Goal: Find specific page/section: Find specific page/section

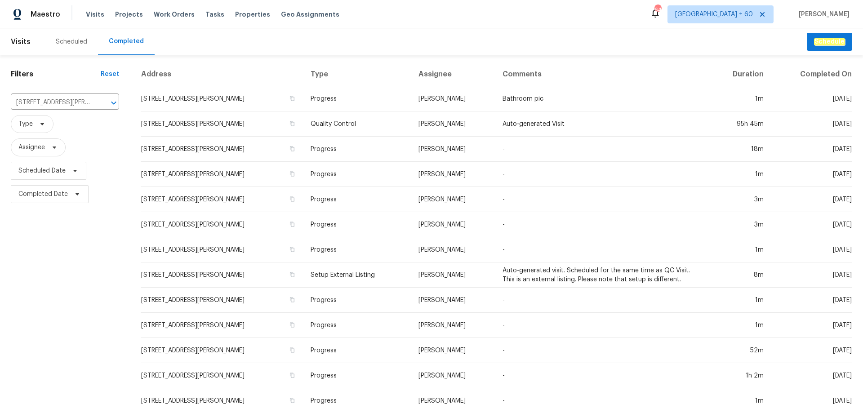
click at [68, 105] on input "[STREET_ADDRESS][PERSON_NAME]" at bounding box center [52, 103] width 83 height 14
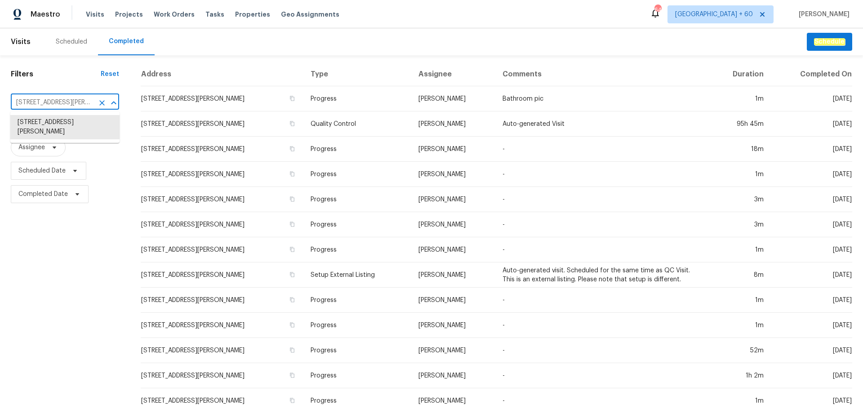
click at [68, 105] on input "[STREET_ADDRESS][PERSON_NAME]" at bounding box center [52, 103] width 83 height 14
paste input "[STREET_ADDRESS][PERSON_NAME]"
type input "[STREET_ADDRESS][PERSON_NAME]"
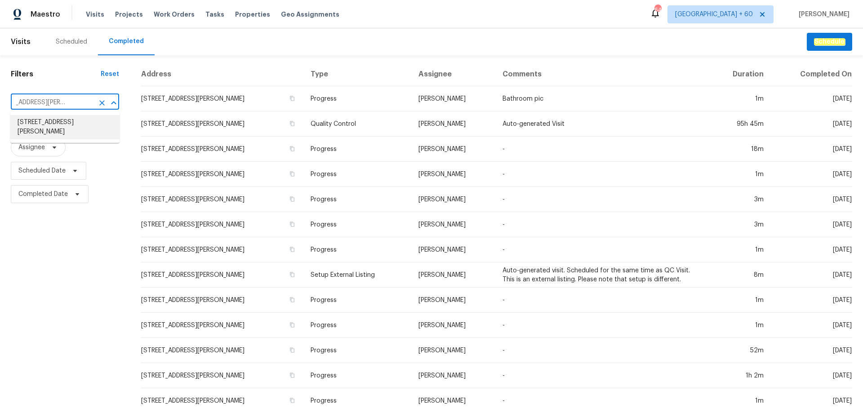
click at [53, 115] on ul "[STREET_ADDRESS][PERSON_NAME]" at bounding box center [64, 127] width 109 height 31
click at [59, 129] on li "[STREET_ADDRESS][PERSON_NAME]" at bounding box center [64, 127] width 109 height 24
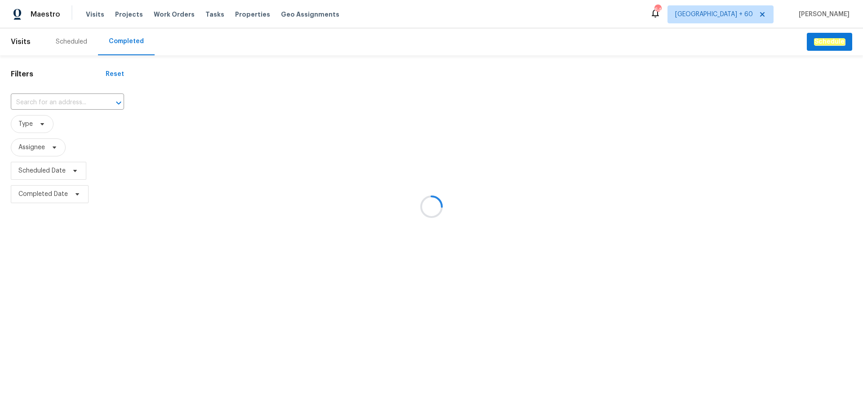
type input "[STREET_ADDRESS][PERSON_NAME]"
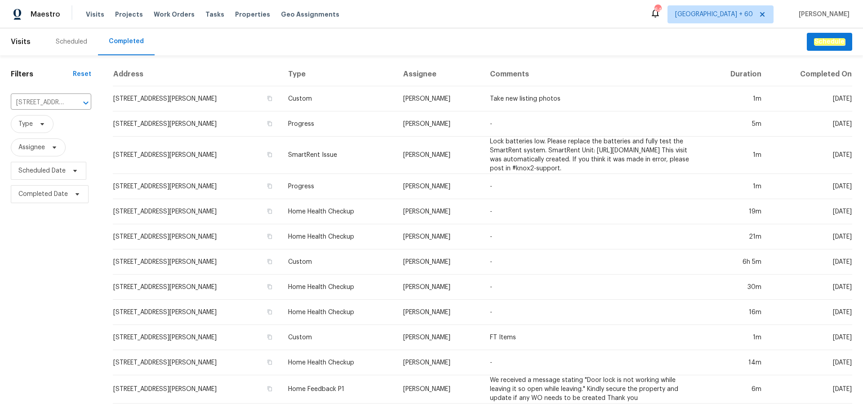
scroll to position [165, 0]
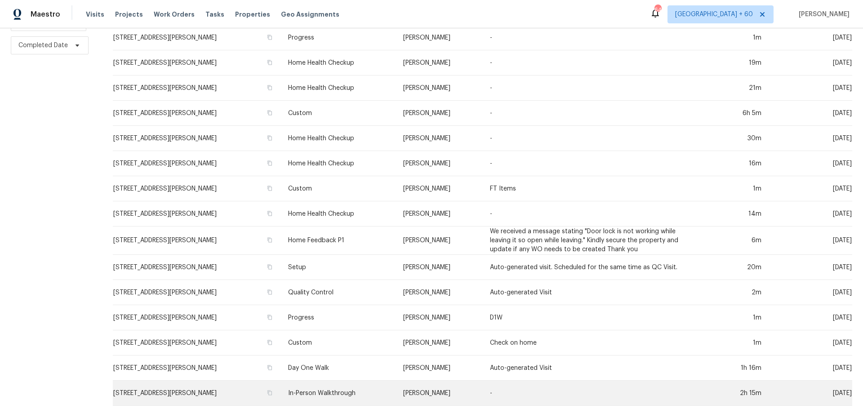
click at [290, 388] on td "In-Person Walkthrough" at bounding box center [338, 393] width 115 height 25
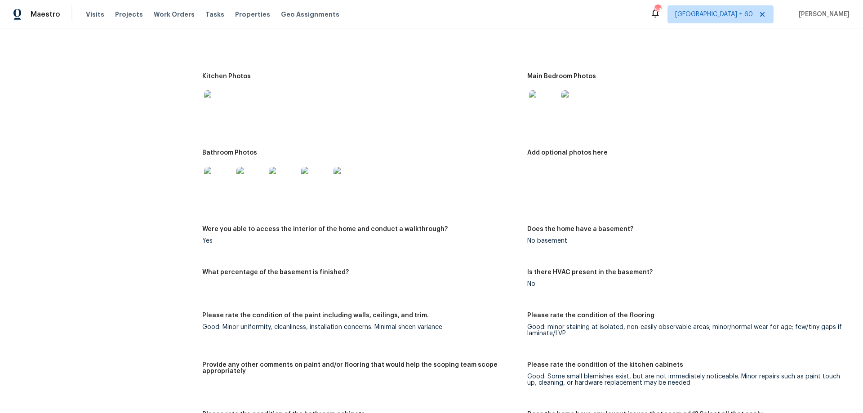
scroll to position [1214, 0]
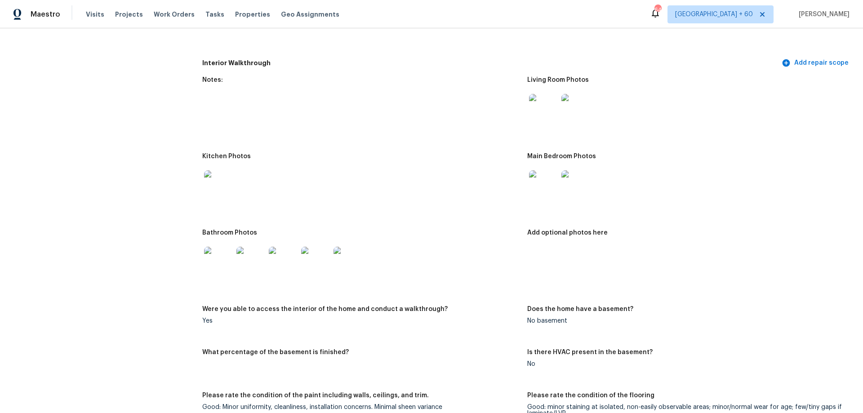
click at [312, 262] on img at bounding box center [315, 261] width 29 height 29
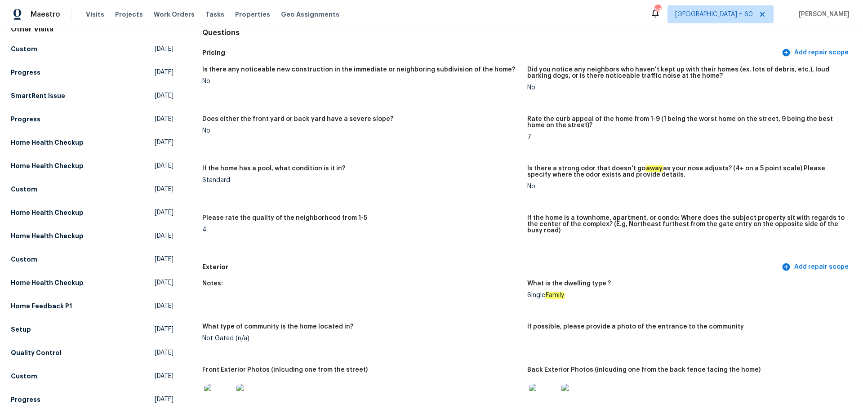
scroll to position [0, 0]
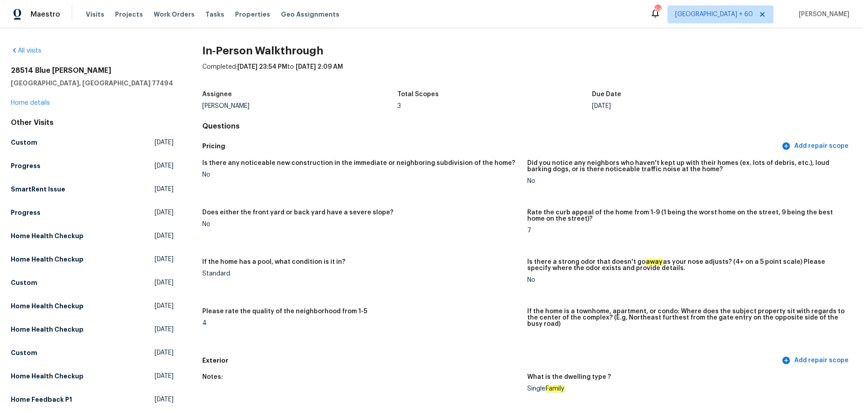
click at [18, 45] on div "All visits [STREET_ADDRESS][PERSON_NAME] Home details Other Visits Custom [DATE…" at bounding box center [431, 220] width 863 height 385
click at [21, 49] on link "All visits" at bounding box center [26, 51] width 31 height 6
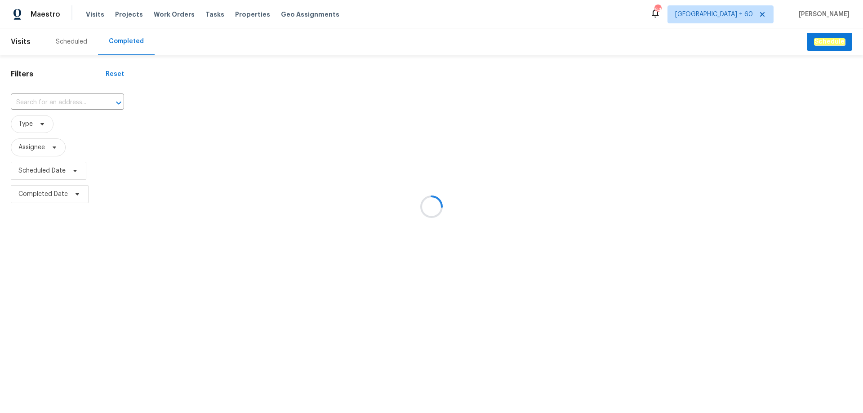
click at [54, 102] on div at bounding box center [431, 206] width 863 height 413
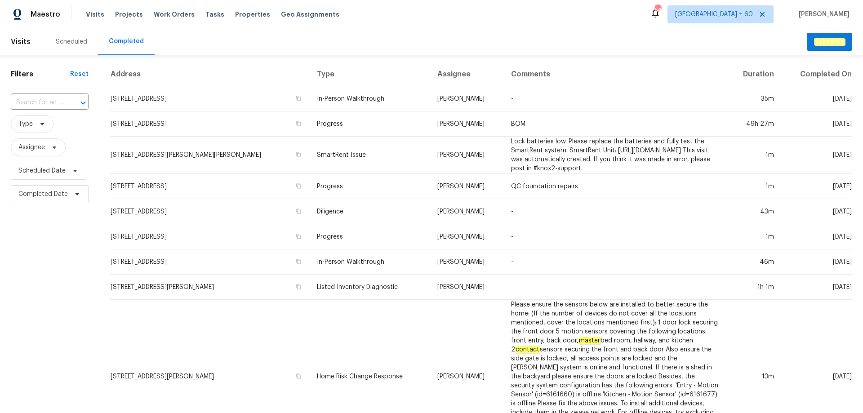
click at [54, 102] on input "text" at bounding box center [37, 103] width 53 height 14
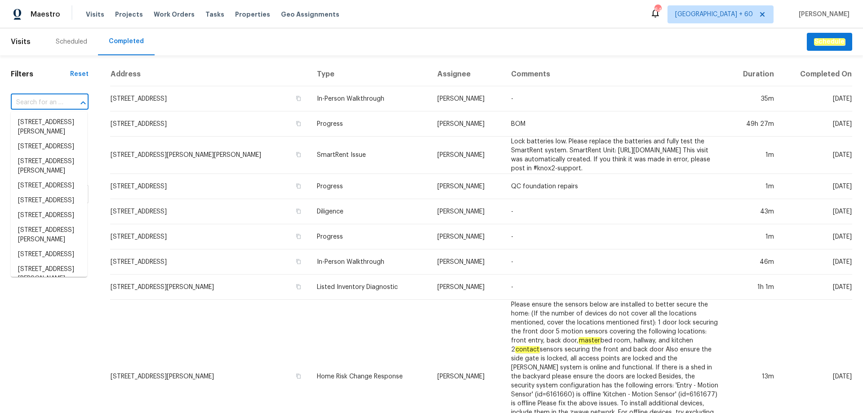
paste input "[STREET_ADDRESS]"
type input "[STREET_ADDRESS]"
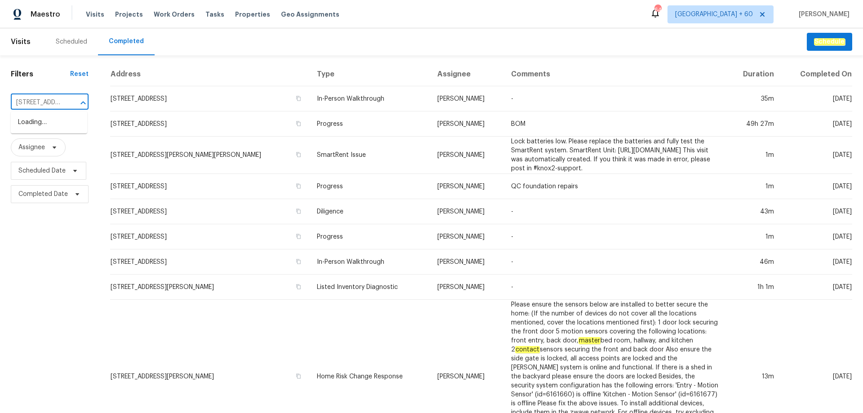
scroll to position [0, 74]
click at [62, 125] on li "[STREET_ADDRESS]" at bounding box center [49, 122] width 76 height 15
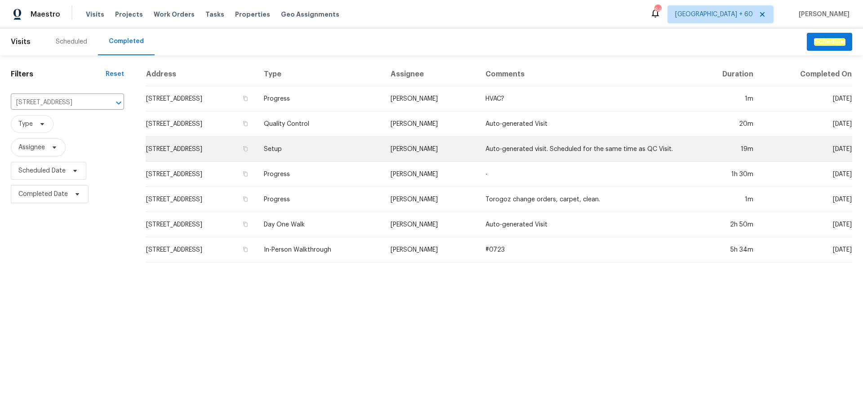
click at [248, 147] on td "[STREET_ADDRESS]" at bounding box center [201, 149] width 111 height 25
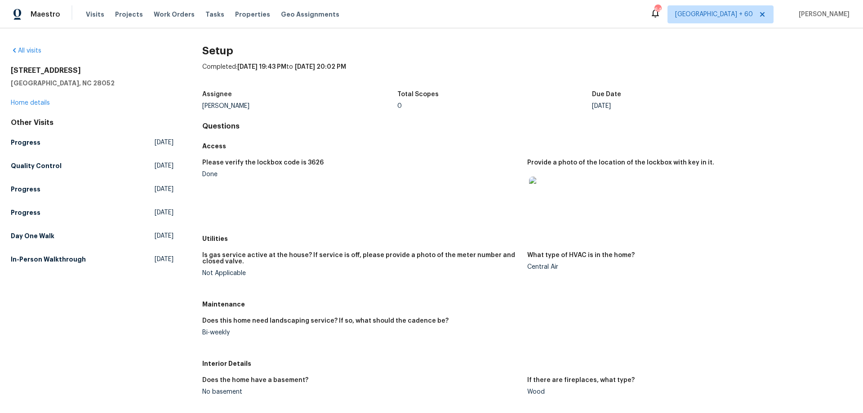
click at [346, 191] on figure "Please verify the lockbox code is 3626 Done" at bounding box center [364, 193] width 325 height 66
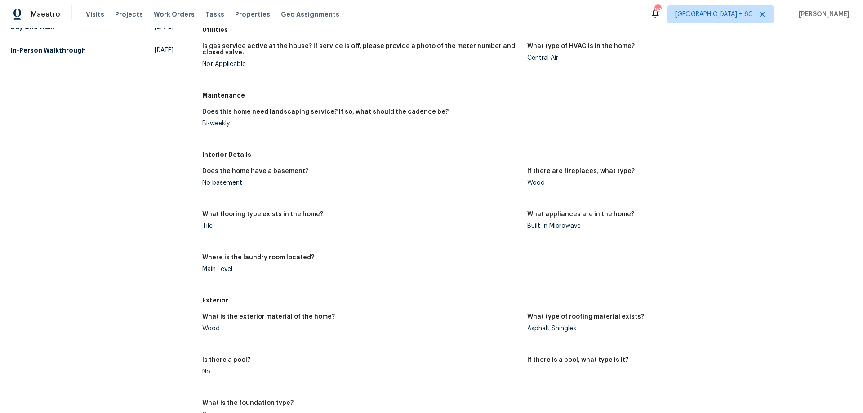
scroll to position [254, 0]
